Goal: Task Accomplishment & Management: Manage account settings

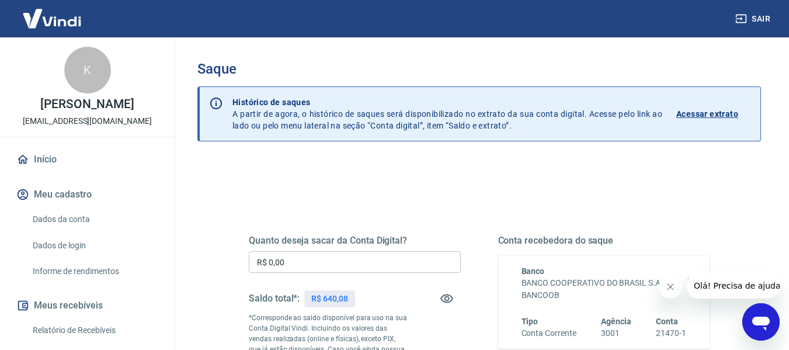
click at [397, 264] on input "R$ 0,00" at bounding box center [355, 262] width 212 height 22
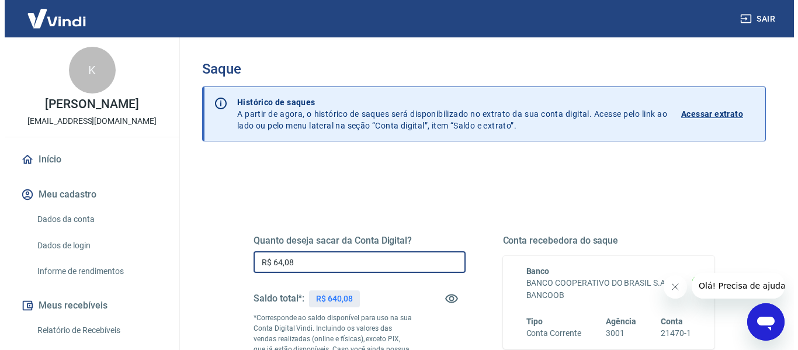
scroll to position [175, 0]
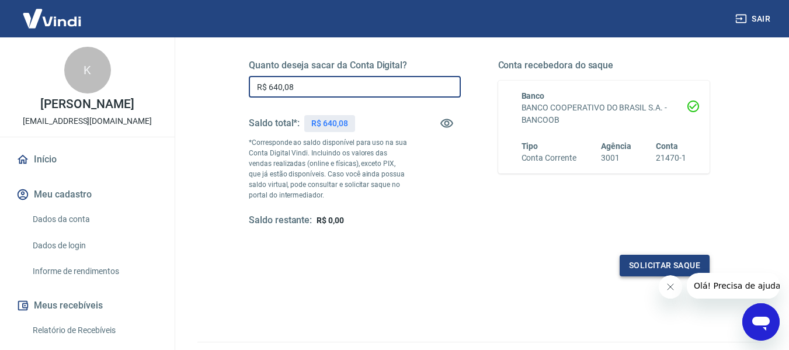
type input "R$ 640,08"
click at [658, 260] on button "Solicitar saque" at bounding box center [665, 266] width 90 height 22
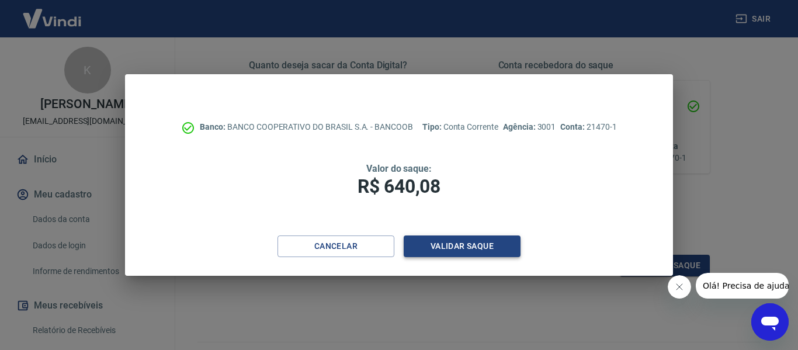
click at [453, 240] on button "Validar saque" at bounding box center [462, 246] width 117 height 22
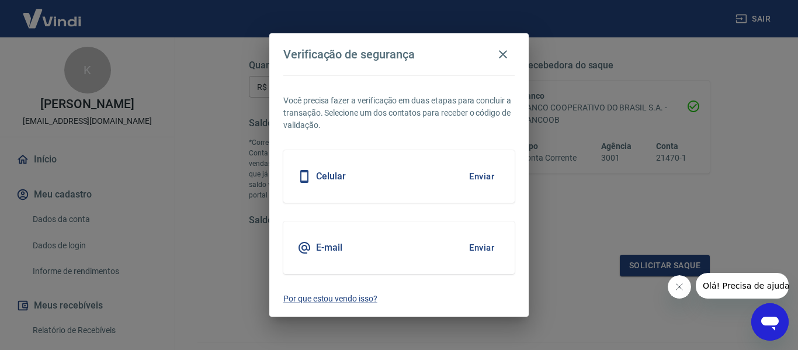
click at [471, 249] on button "Enviar" at bounding box center [482, 247] width 38 height 25
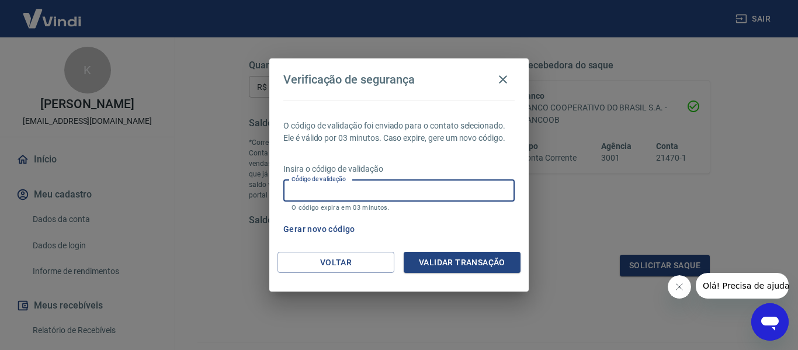
click at [346, 192] on input "Código de validação" at bounding box center [398, 191] width 231 height 22
paste input "454542"
type input "454542"
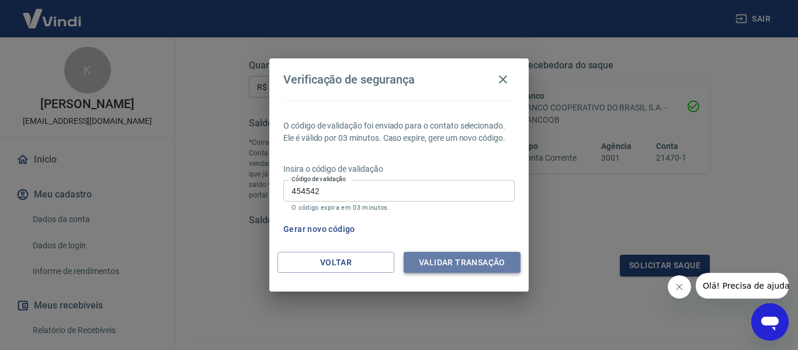
click at [477, 256] on button "Validar transação" at bounding box center [462, 263] width 117 height 22
